Goal: Task Accomplishment & Management: Complete application form

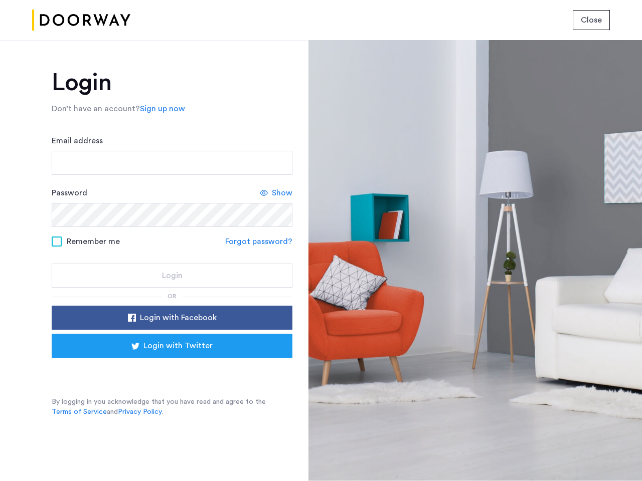
click at [591, 20] on span "Close" at bounding box center [591, 20] width 21 height 12
click at [160, 109] on link "Sign up now" at bounding box center [162, 109] width 45 height 12
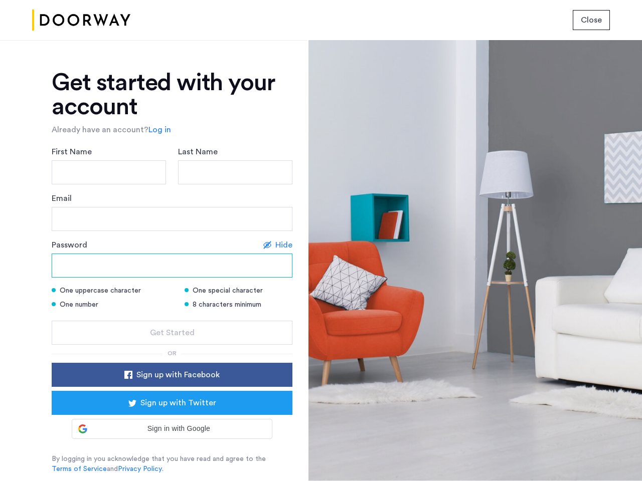
click at [172, 276] on input "Password" at bounding box center [172, 266] width 241 height 24
click at [172, 318] on form "First Name Last Name Email Password Hide One uppercase character One special ch…" at bounding box center [172, 245] width 241 height 199
click at [172, 346] on div "Get started with your account Already have an account? Log in First Name Last N…" at bounding box center [172, 273] width 241 height 404
